Goal: Transaction & Acquisition: Purchase product/service

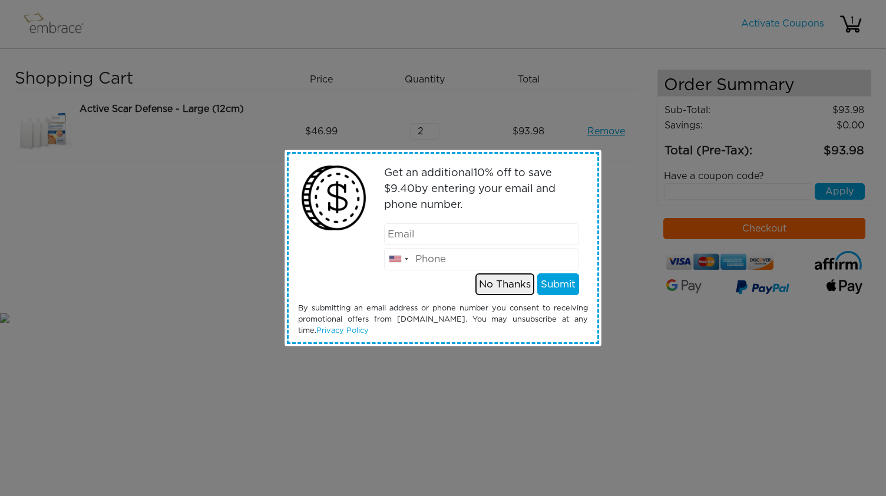
click at [516, 285] on button "No Thanks" at bounding box center [505, 284] width 59 height 22
click at [514, 286] on button "No Thanks" at bounding box center [505, 284] width 59 height 22
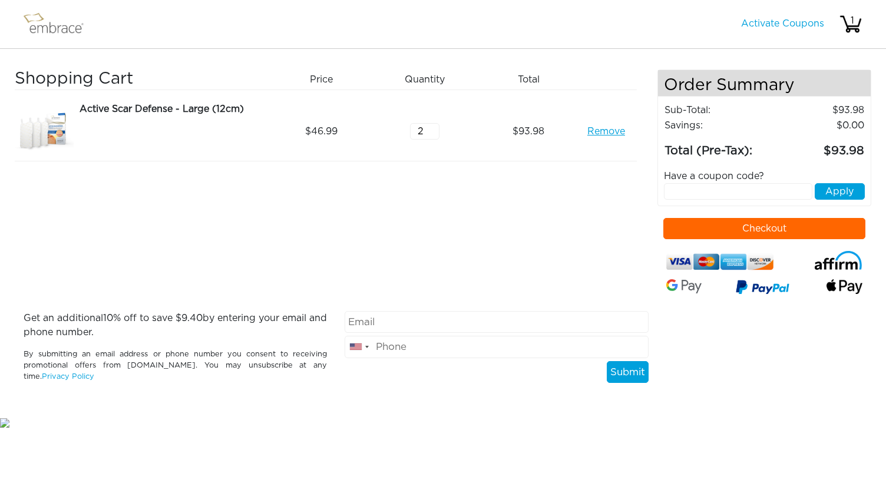
click at [731, 188] on input "text" at bounding box center [738, 191] width 149 height 16
type input "extracredit"
click at [829, 190] on button "Apply" at bounding box center [840, 191] width 50 height 16
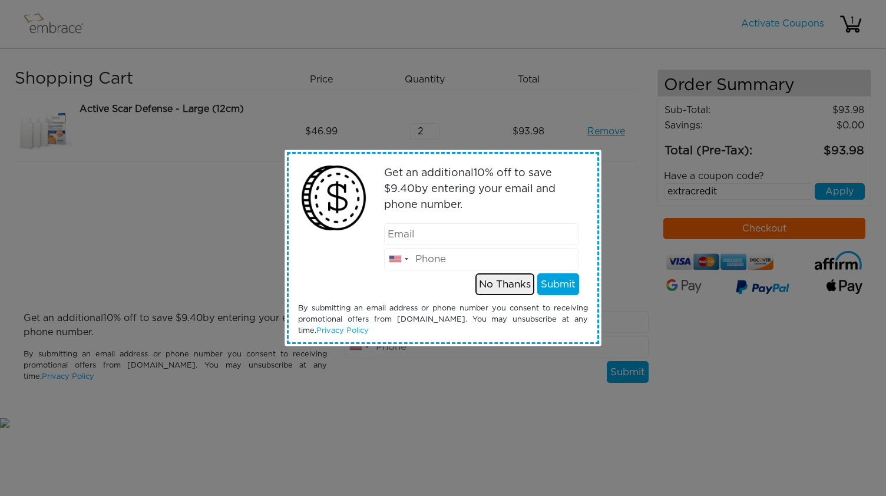
click at [493, 286] on button "No Thanks" at bounding box center [505, 284] width 59 height 22
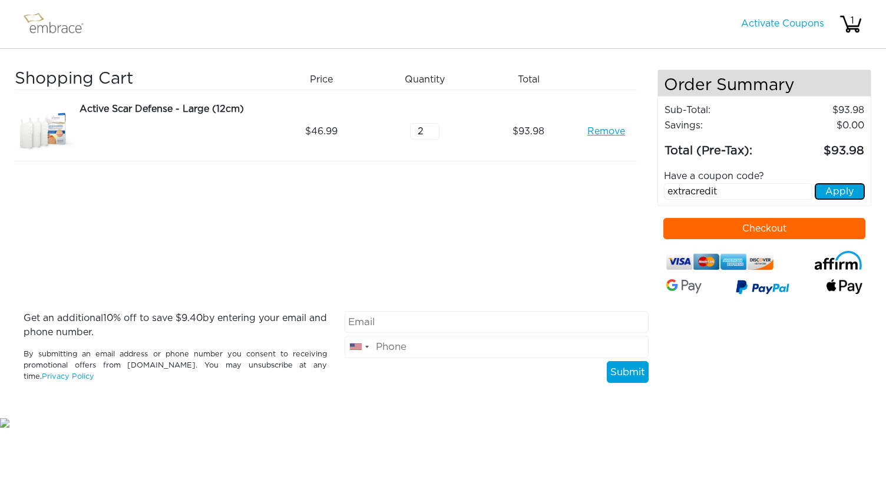
click at [838, 187] on button "Apply" at bounding box center [840, 191] width 50 height 16
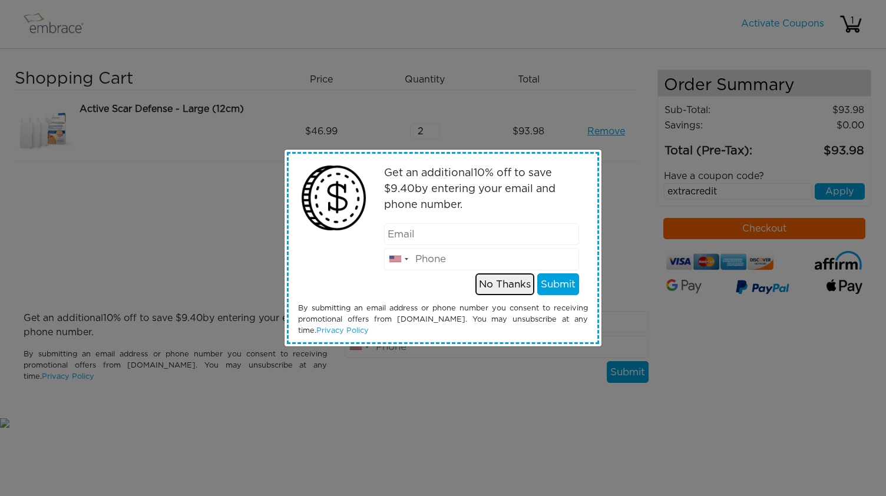
click at [514, 285] on button "No Thanks" at bounding box center [505, 284] width 59 height 22
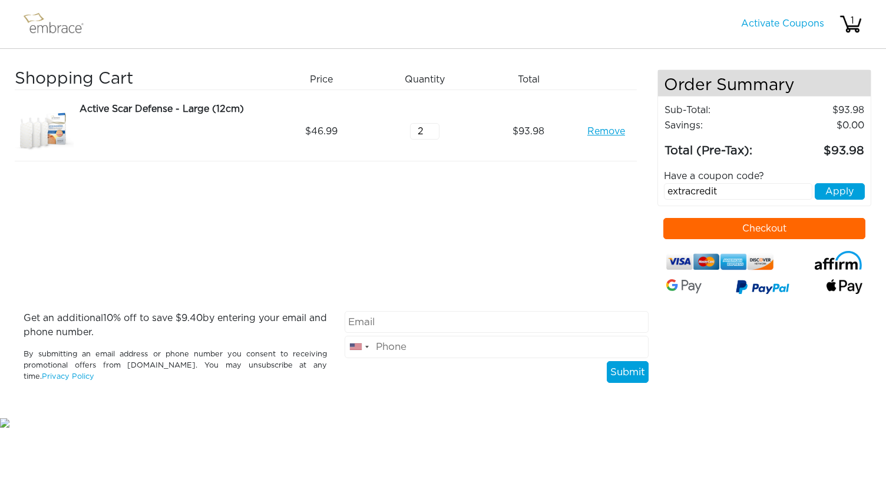
click at [69, 26] on img at bounding box center [59, 23] width 77 height 29
click at [57, 26] on img at bounding box center [59, 23] width 77 height 29
click at [803, 22] on link "Activate Coupons" at bounding box center [782, 23] width 83 height 9
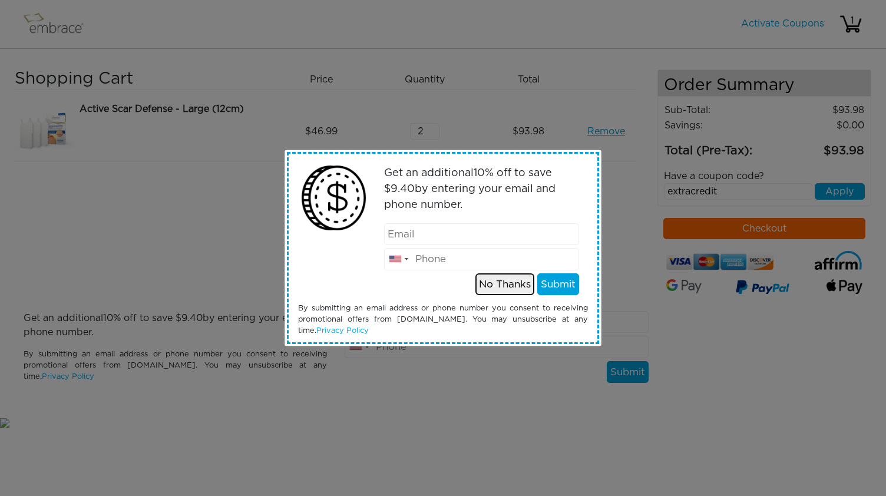
click at [516, 287] on button "No Thanks" at bounding box center [505, 284] width 59 height 22
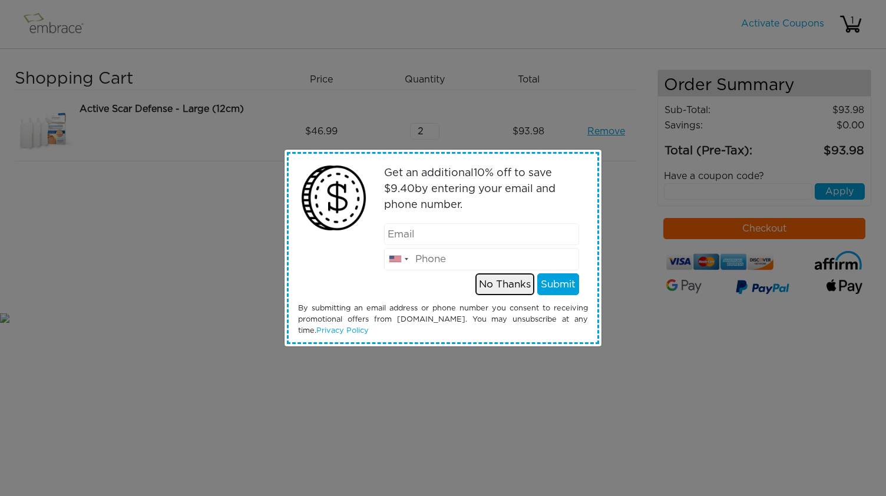
click at [500, 283] on button "No Thanks" at bounding box center [505, 284] width 59 height 22
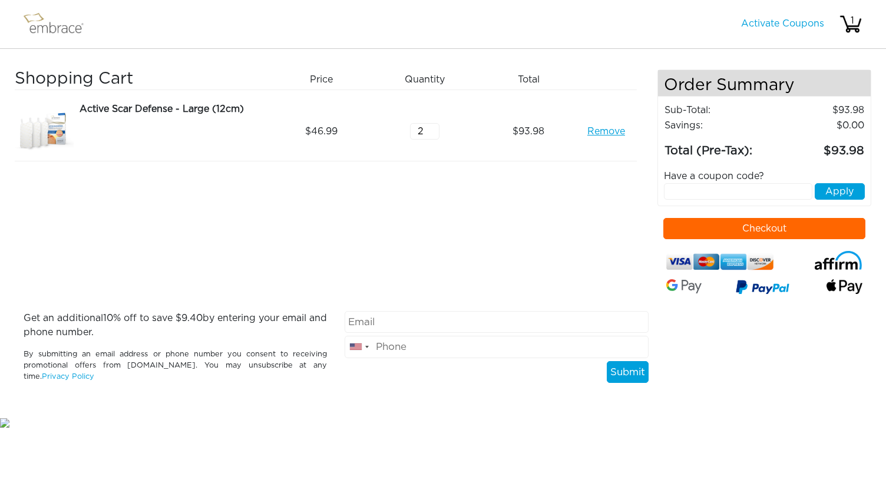
click at [702, 189] on input "text" at bounding box center [738, 191] width 149 height 16
type input "EXTRACREDIT"
click at [841, 195] on button "Apply" at bounding box center [840, 191] width 50 height 16
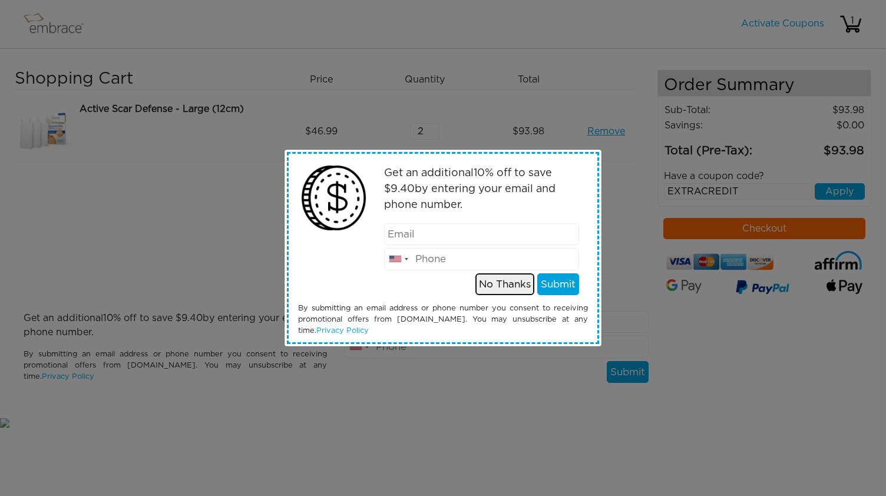
click at [522, 280] on button "No Thanks" at bounding box center [505, 284] width 59 height 22
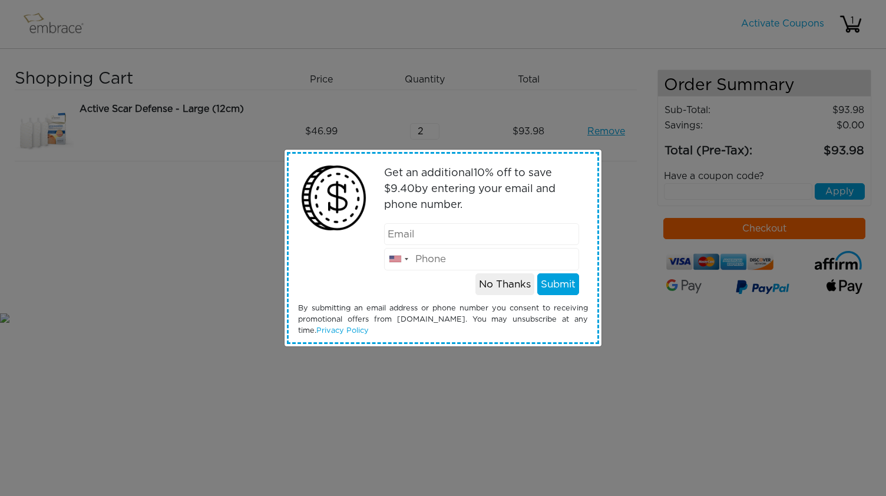
click at [619, 300] on div "Get an additional 10 % off to save $ 9.40 by entering your email and phone numb…" at bounding box center [443, 248] width 886 height 496
click at [510, 283] on button "No Thanks" at bounding box center [505, 284] width 59 height 22
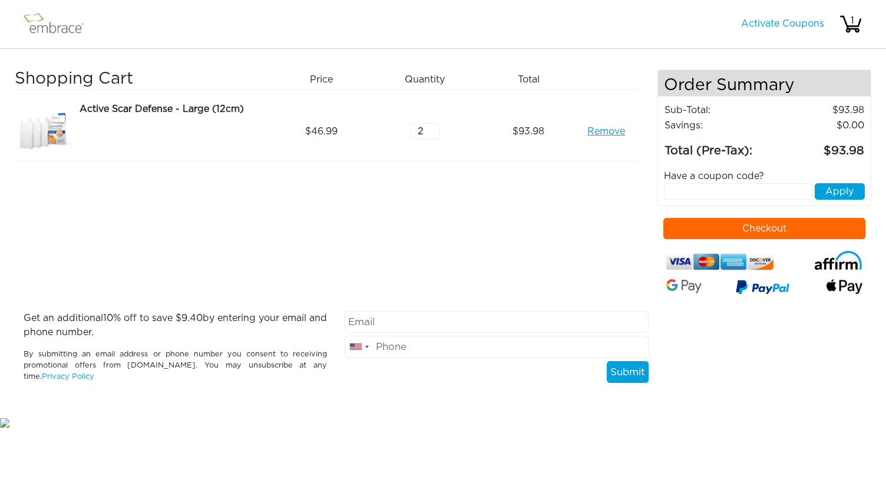
click at [702, 176] on div "Have a coupon code?" at bounding box center [764, 176] width 219 height 14
click at [701, 187] on input "text" at bounding box center [738, 191] width 149 height 16
type input "WELCOME10"
click at [833, 189] on button "Apply" at bounding box center [840, 191] width 50 height 16
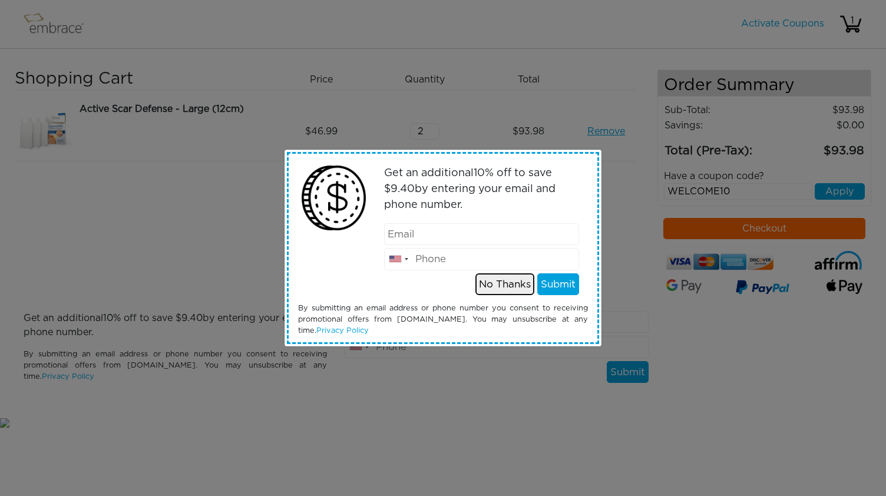
click at [512, 282] on button "No Thanks" at bounding box center [505, 284] width 59 height 22
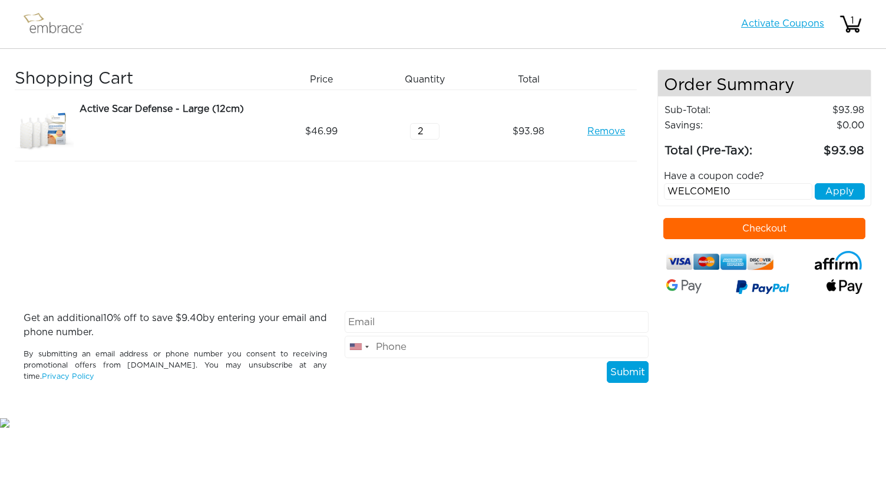
click at [768, 25] on link "Activate Coupons" at bounding box center [782, 23] width 83 height 9
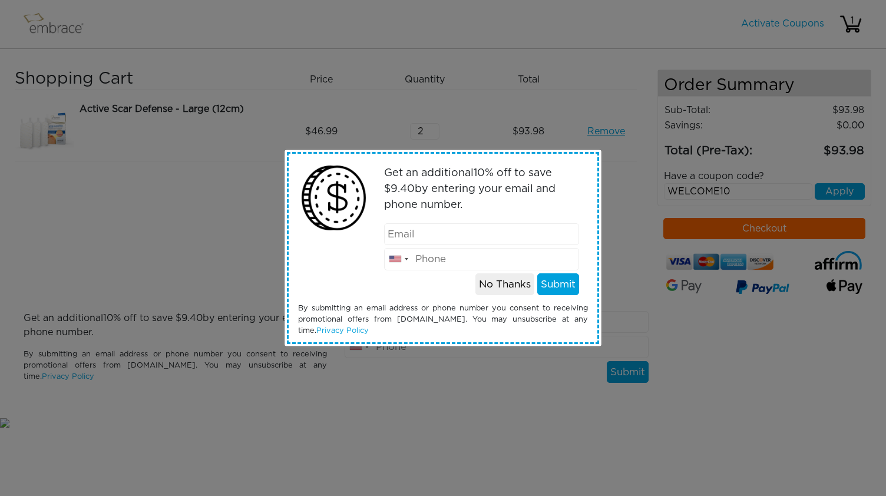
click at [610, 233] on div "Get an additional 10 % off to save $ 9.40 by entering your email and phone numb…" at bounding box center [443, 248] width 886 height 496
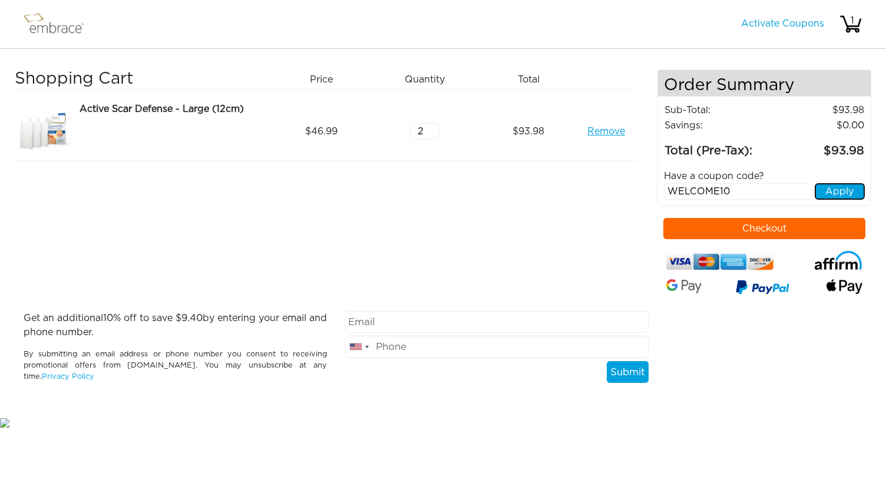
click at [844, 188] on button "Apply" at bounding box center [840, 191] width 50 height 16
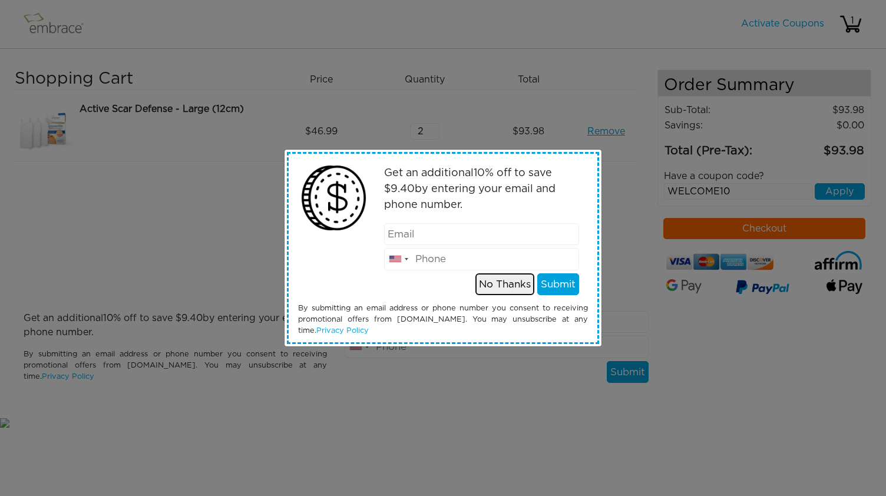
click at [514, 284] on button "No Thanks" at bounding box center [505, 284] width 59 height 22
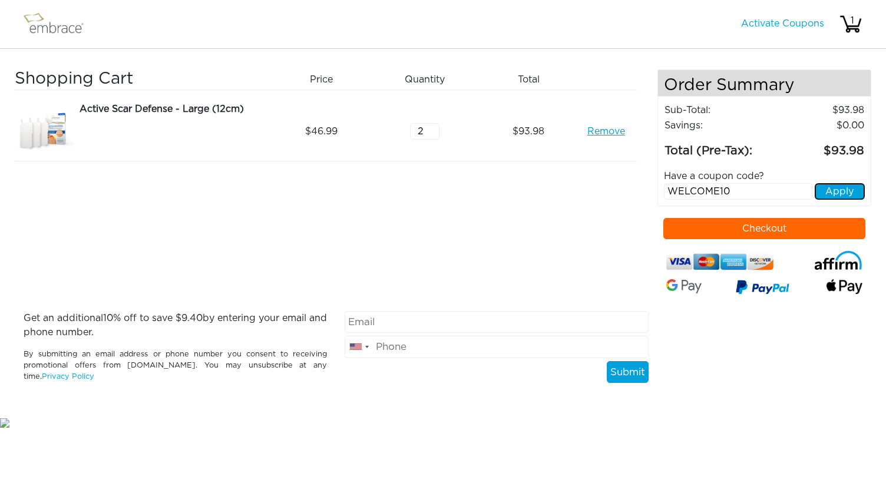
click at [839, 194] on button "Apply" at bounding box center [840, 191] width 50 height 16
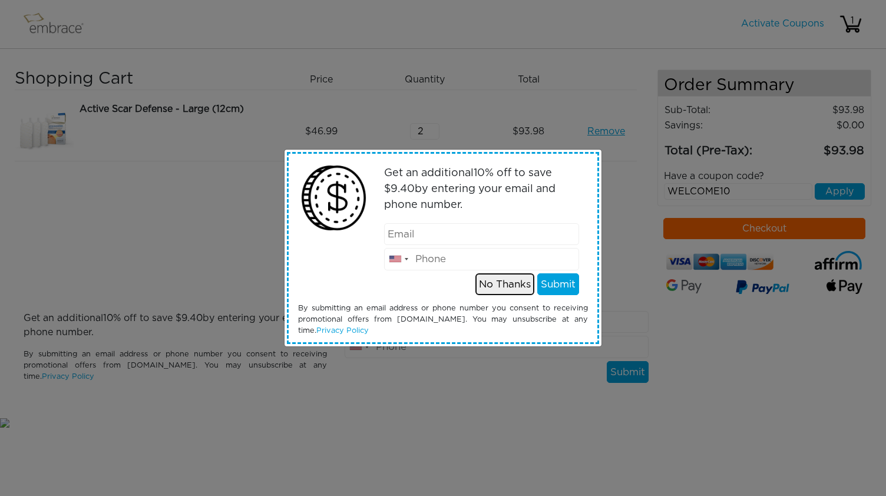
click at [507, 286] on button "No Thanks" at bounding box center [505, 284] width 59 height 22
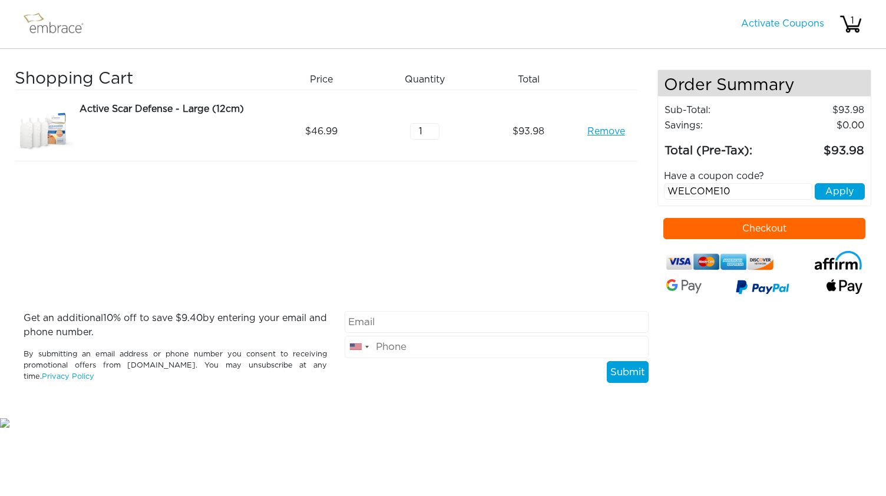
type input "1"
click at [433, 134] on input "1" at bounding box center [424, 131] width 29 height 16
click at [763, 229] on button "Checkout" at bounding box center [764, 228] width 203 height 21
